Goal: Use online tool/utility

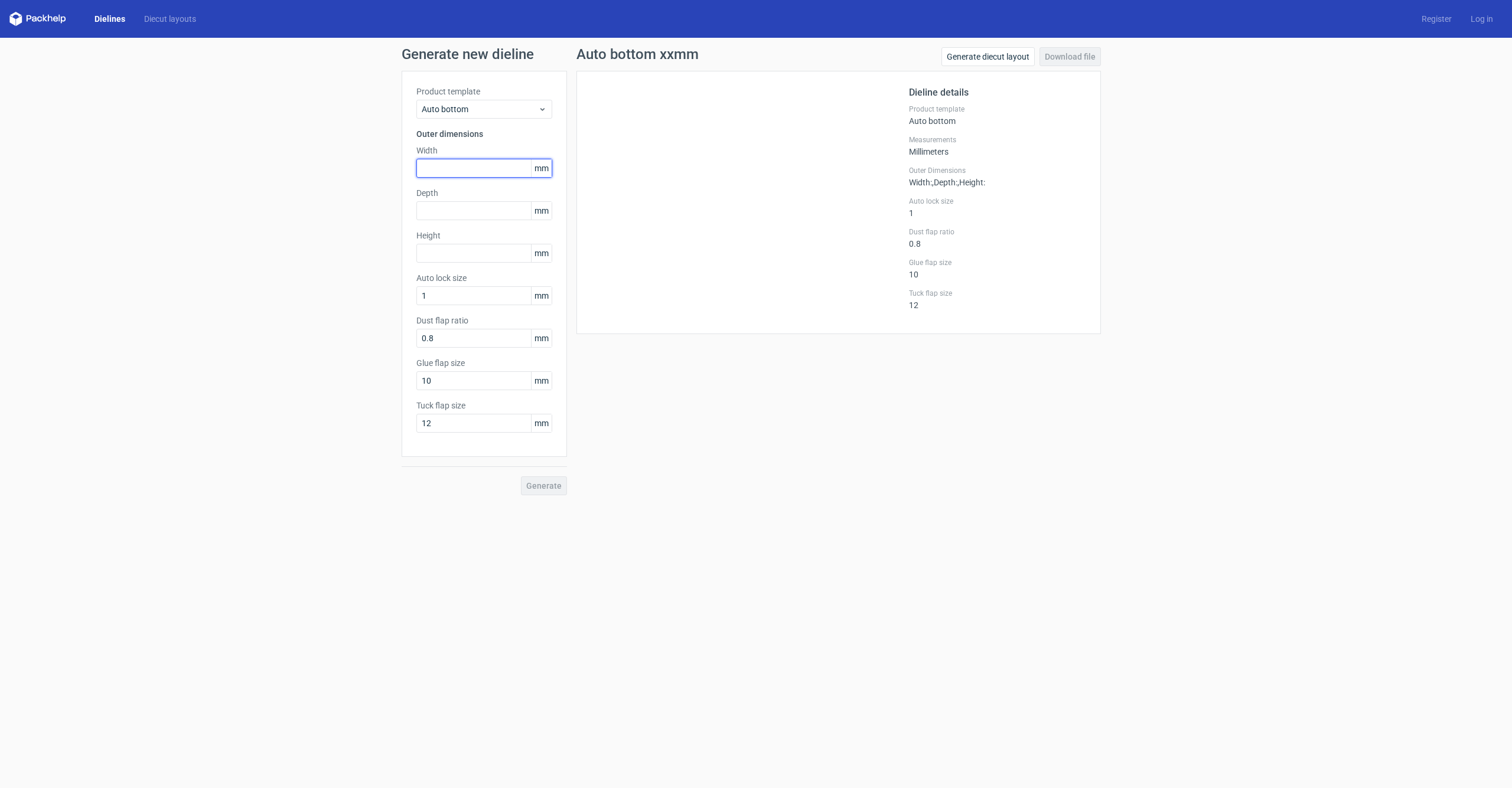
click at [478, 176] on input "text" at bounding box center [483, 168] width 136 height 19
type input "130"
type input "5"
type input "60"
type input "170"
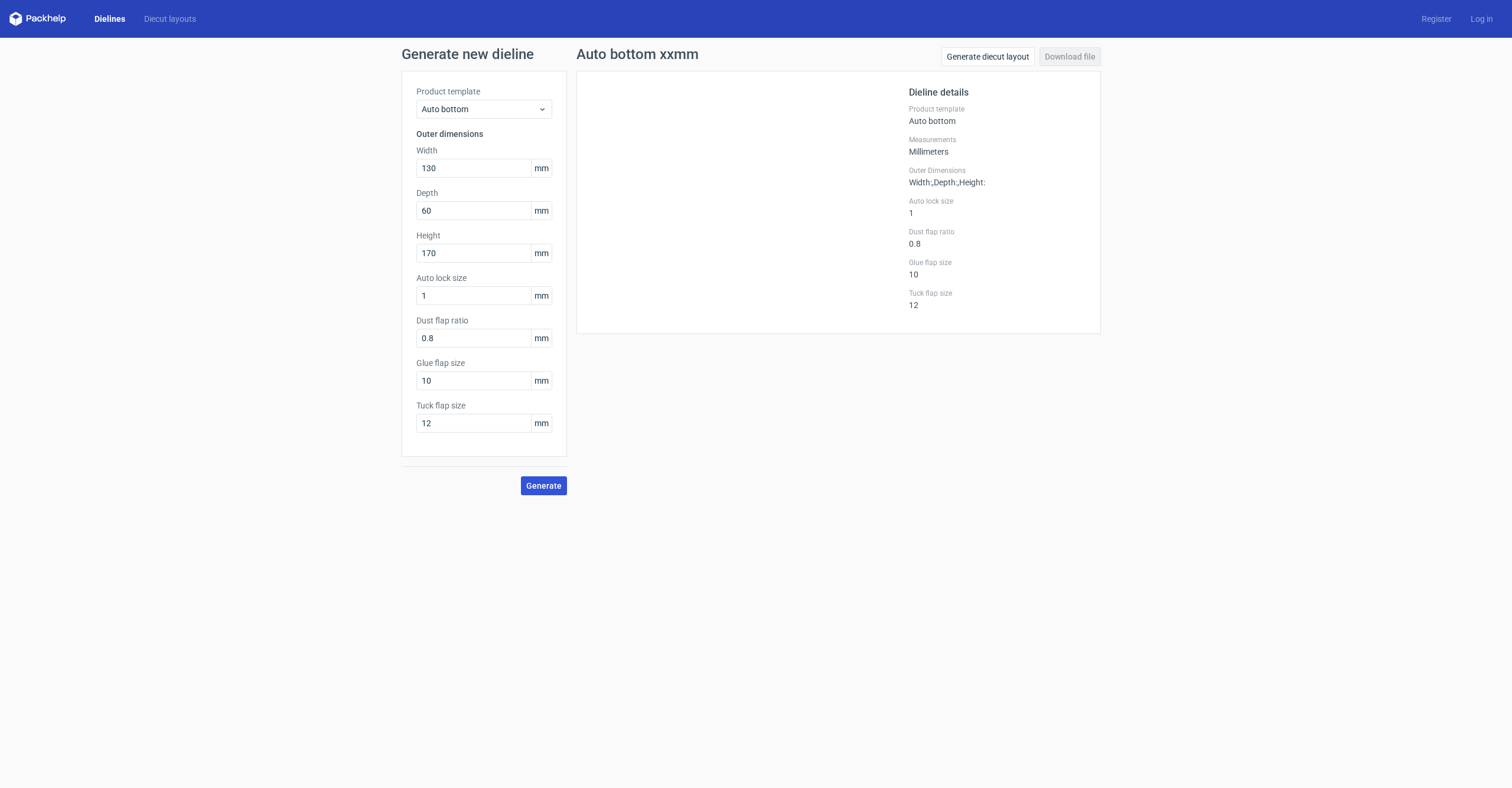
click at [549, 488] on span "Generate" at bounding box center [544, 485] width 36 height 8
click at [1004, 59] on link "Generate diecut layout" at bounding box center [988, 57] width 93 height 19
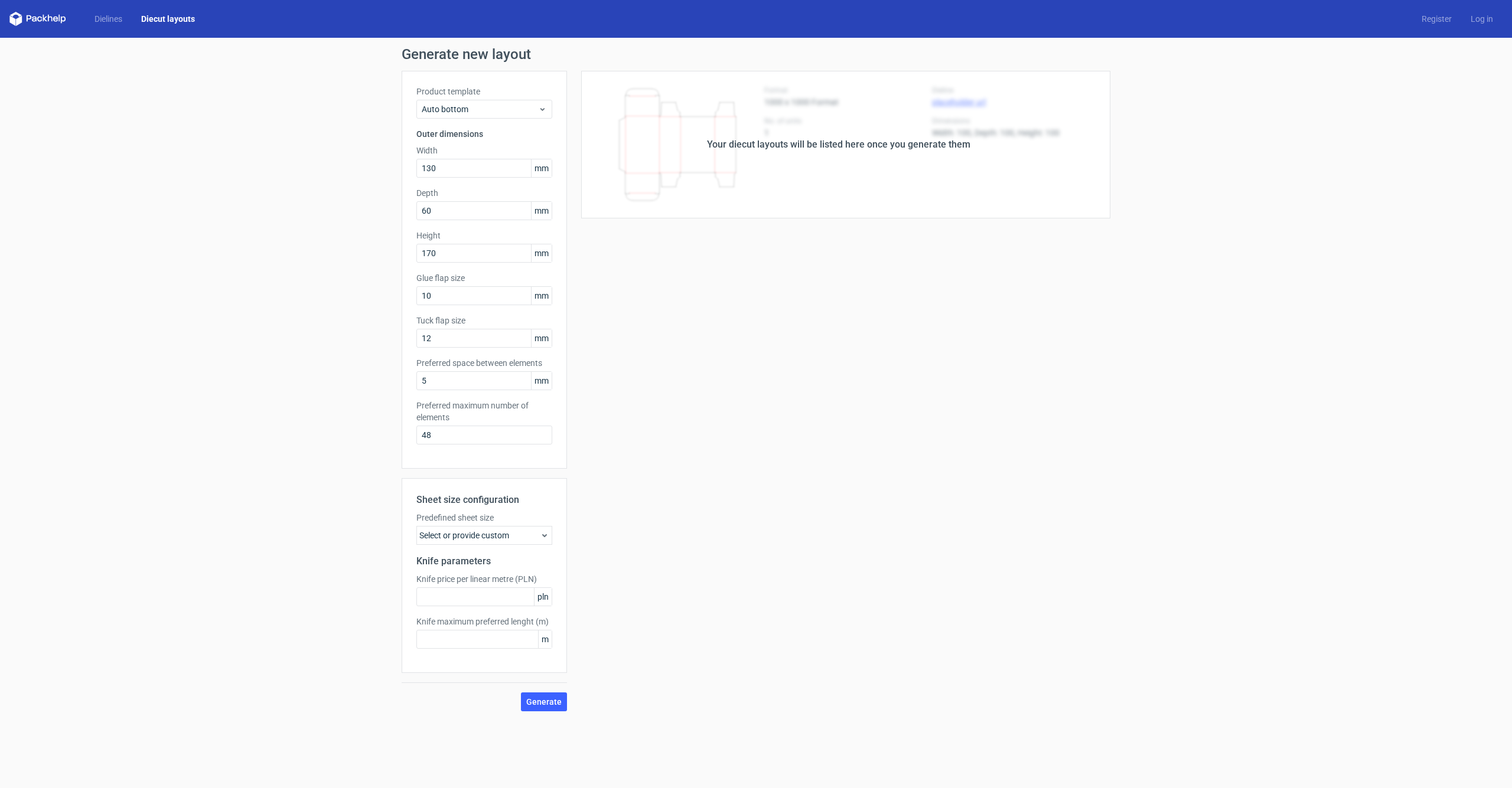
click at [949, 306] on div "Your diecut layouts will be listed here once you generate them Height Depth Wid…" at bounding box center [838, 390] width 543 height 640
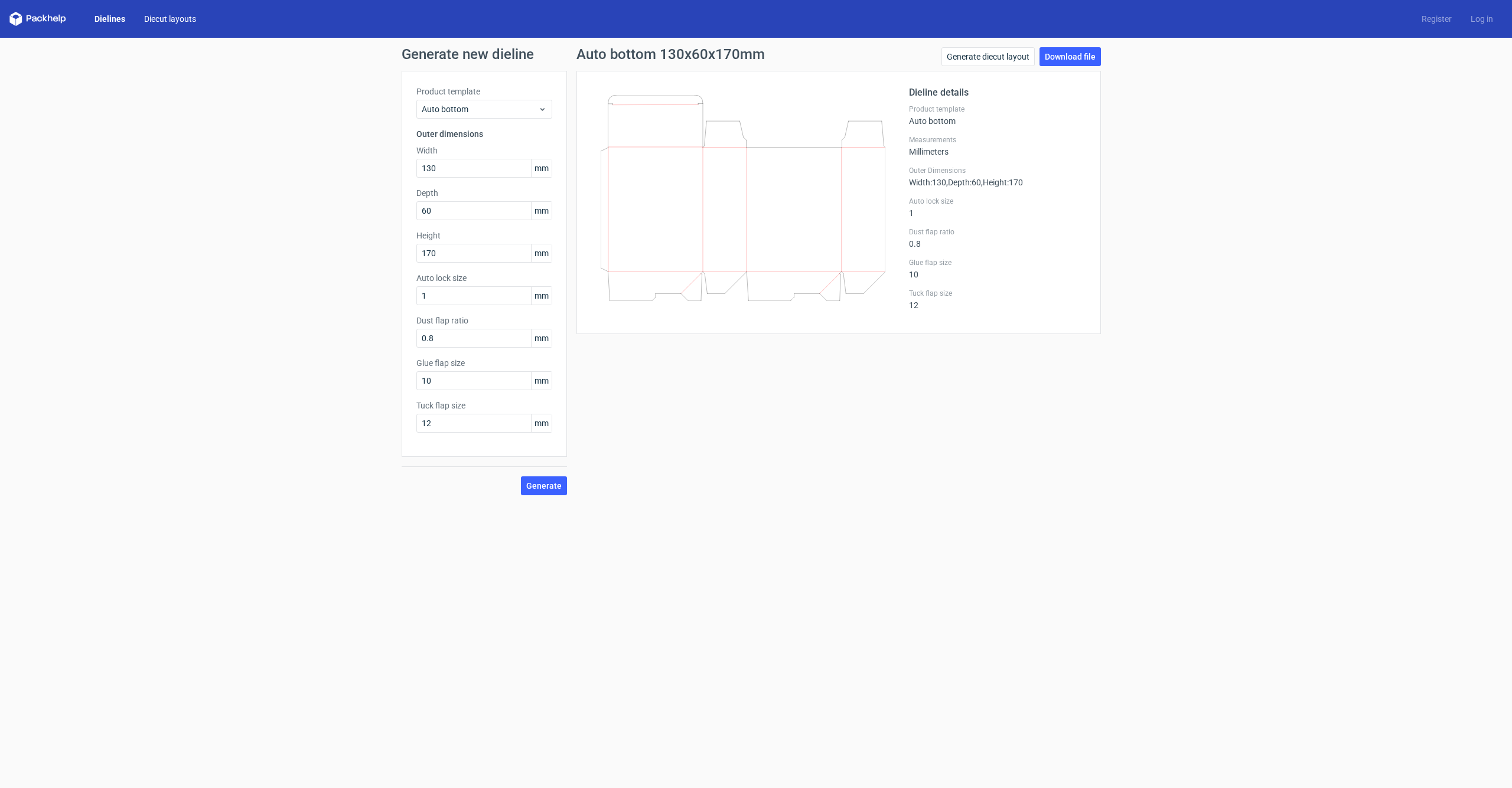
click at [177, 18] on link "Diecut layouts" at bounding box center [170, 19] width 70 height 12
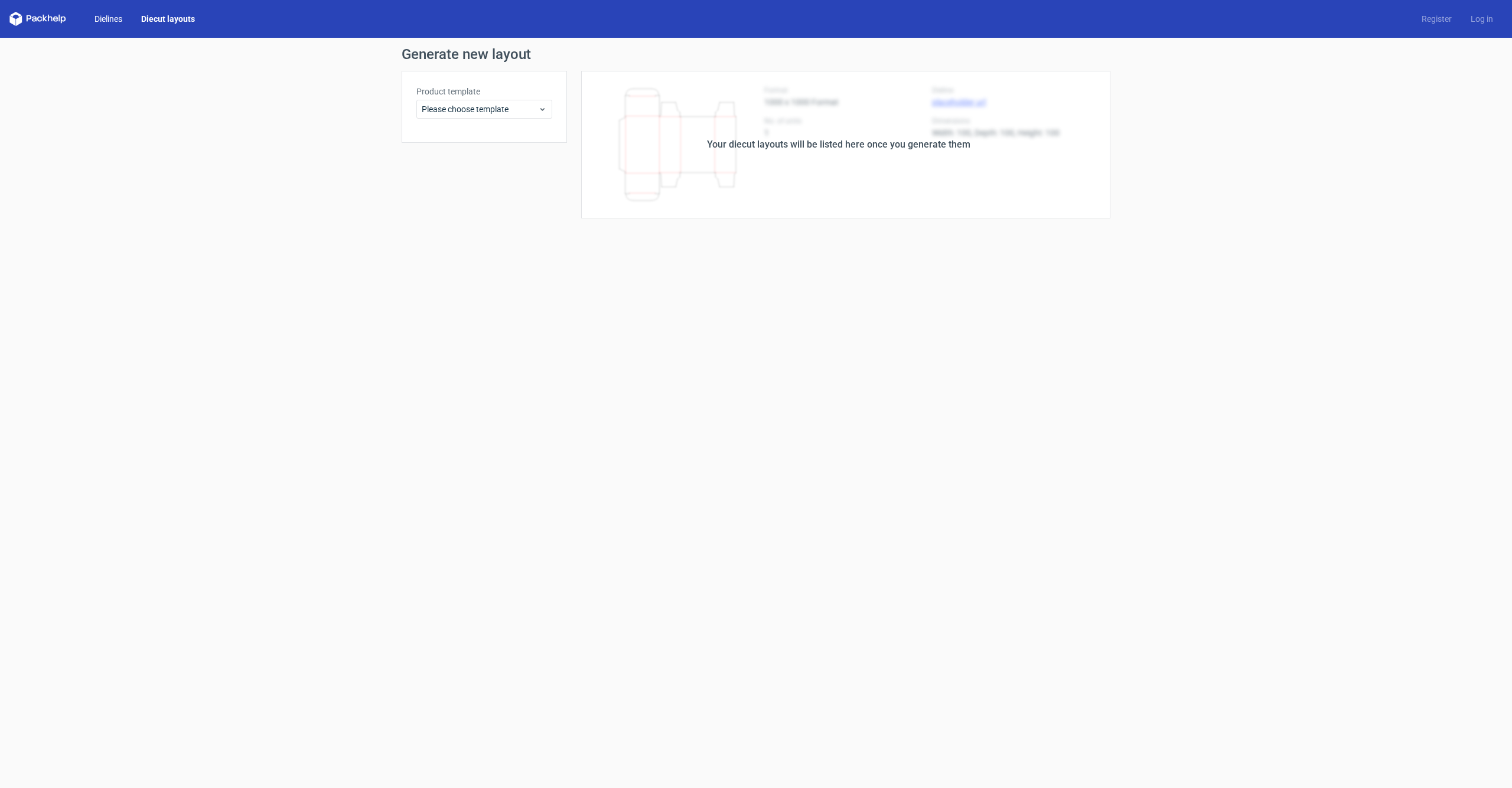
click at [91, 23] on link "Dielines" at bounding box center [108, 19] width 47 height 12
